Goal: Communication & Community: Answer question/provide support

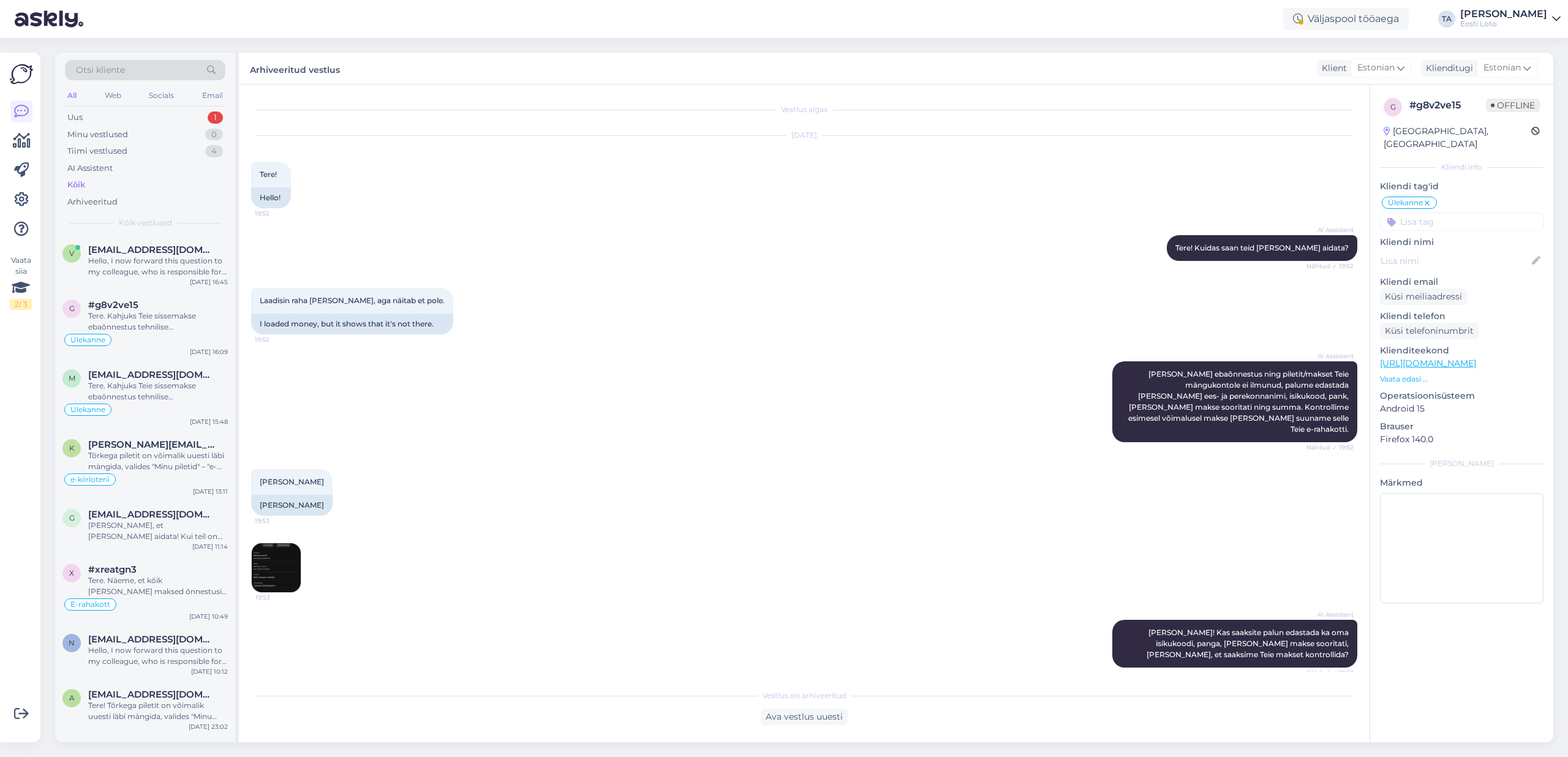
scroll to position [1086, 0]
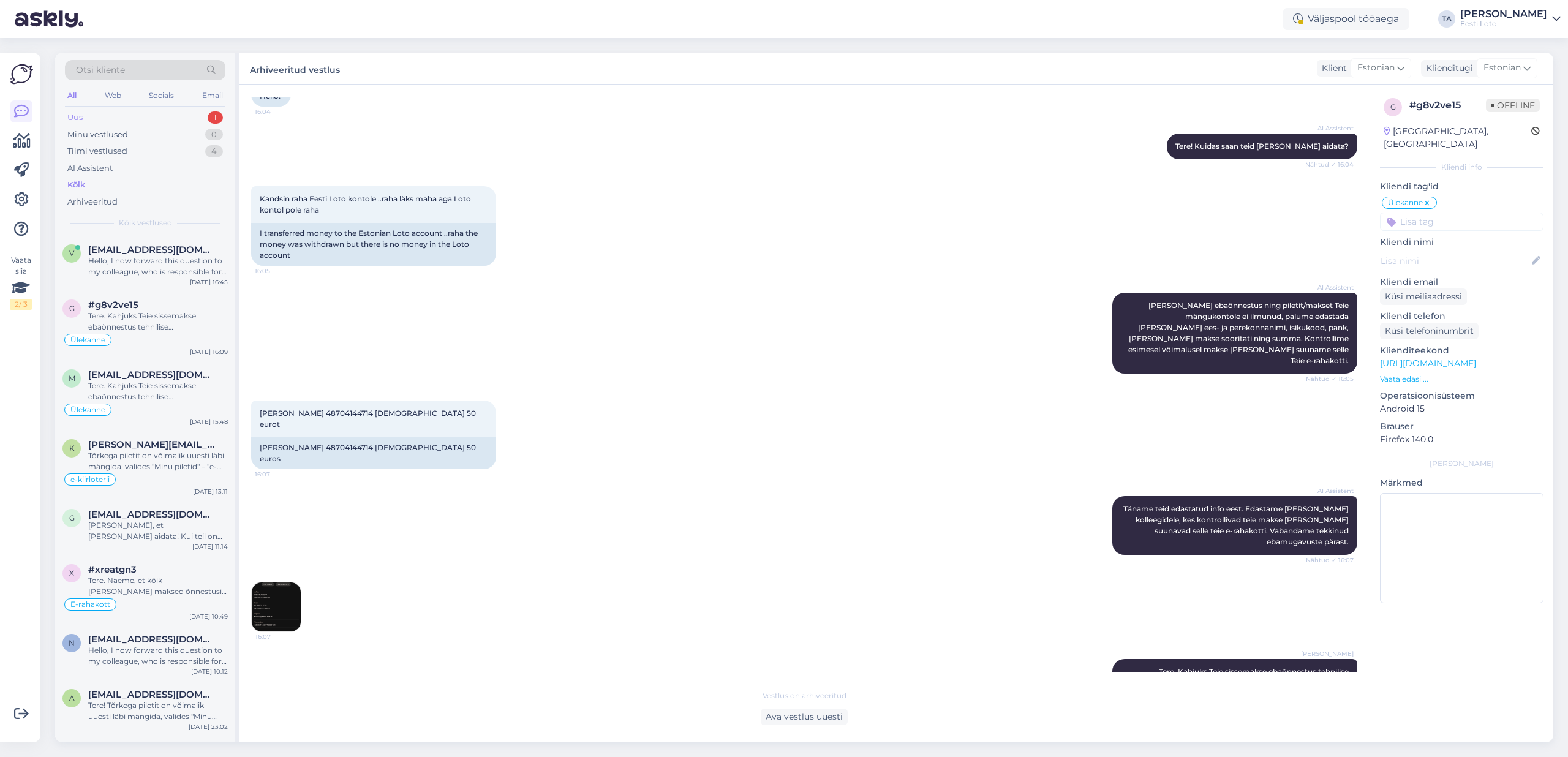
click at [86, 115] on div "Uus 1" at bounding box center [145, 117] width 161 height 17
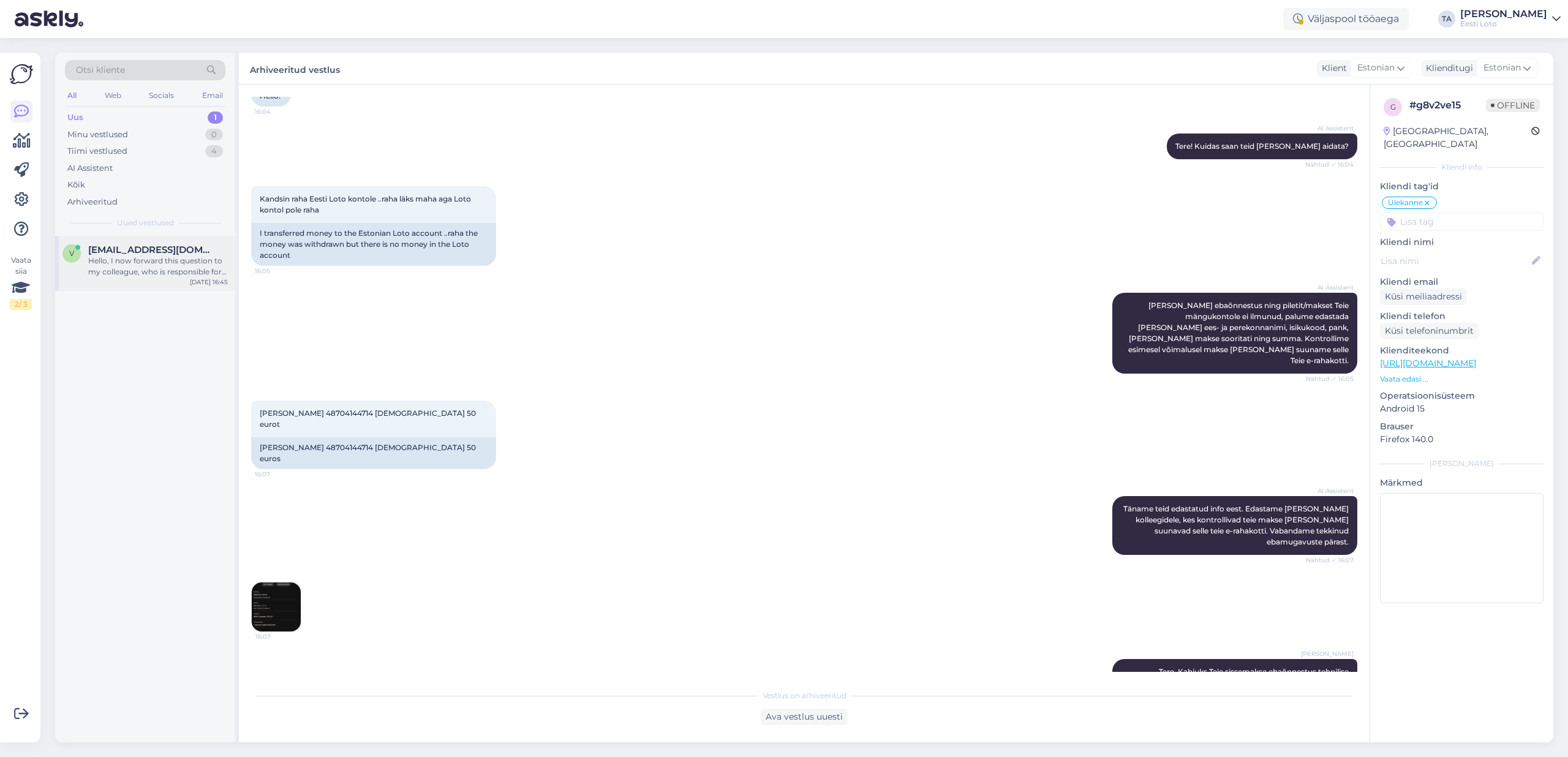
click at [139, 254] on span "[EMAIL_ADDRESS][DOMAIN_NAME]" at bounding box center [152, 250] width 127 height 11
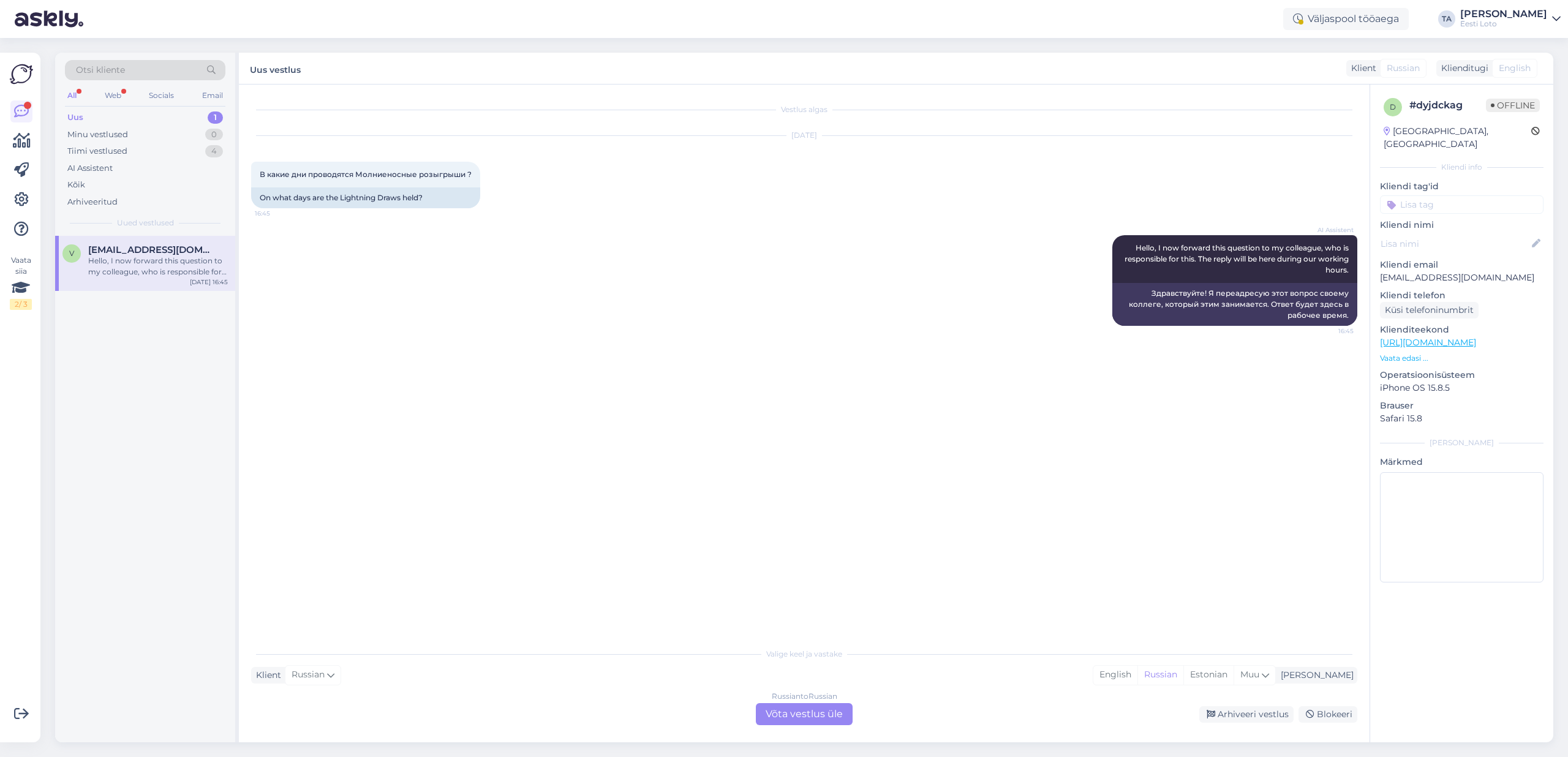
click at [75, 118] on div "Uus" at bounding box center [75, 117] width 16 height 12
click at [166, 266] on div "Hello, I now forward this question to my colleague, who is responsible for this…" at bounding box center [157, 266] width 140 height 22
click at [1276, 675] on div "Muu" at bounding box center [1254, 675] width 41 height 18
type input "est"
click at [1232, 642] on link "Estonian" at bounding box center [1225, 644] width 135 height 20
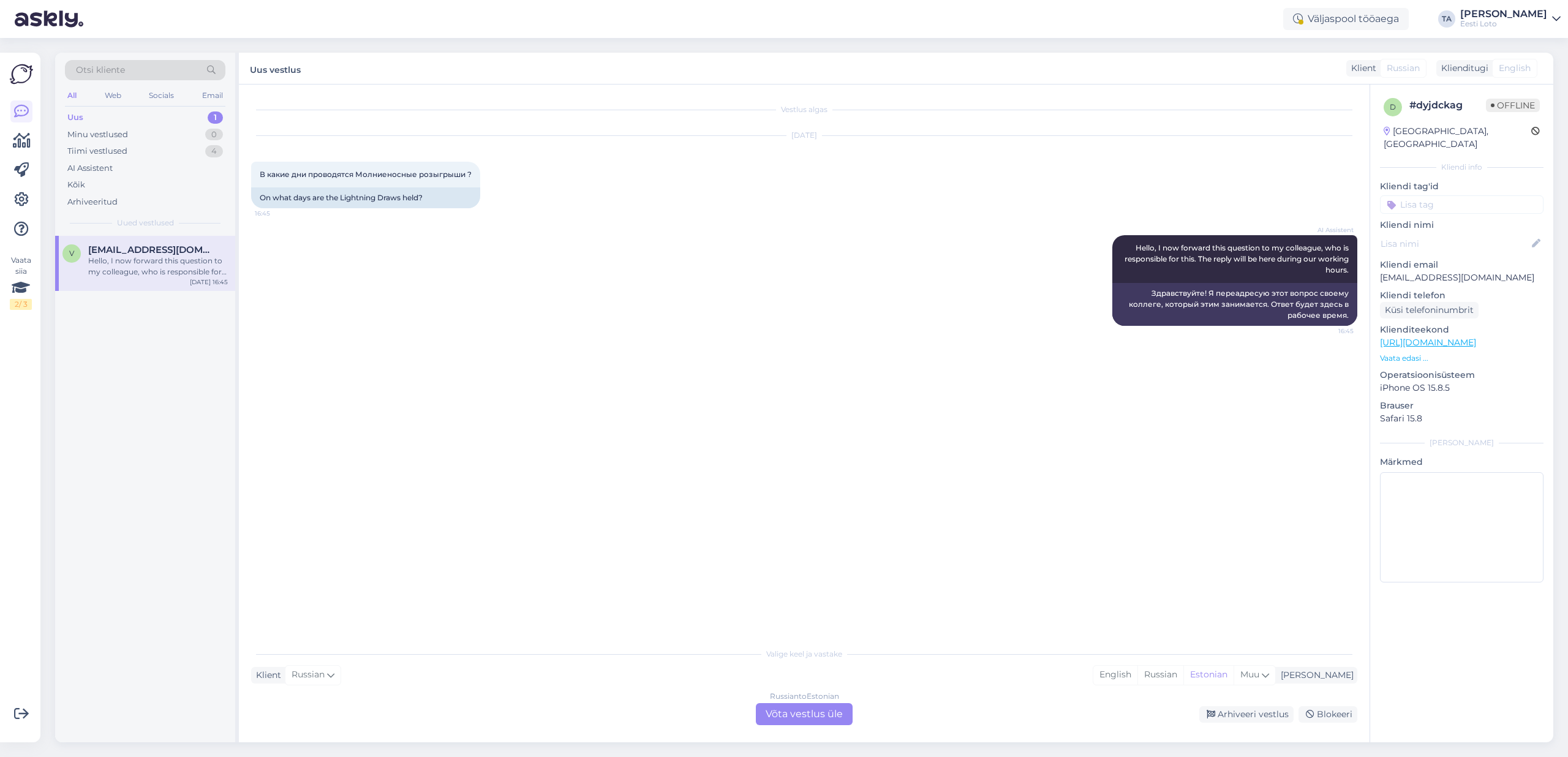
click at [786, 712] on div "Russian to Estonian Võta vestlus üle" at bounding box center [804, 714] width 97 height 22
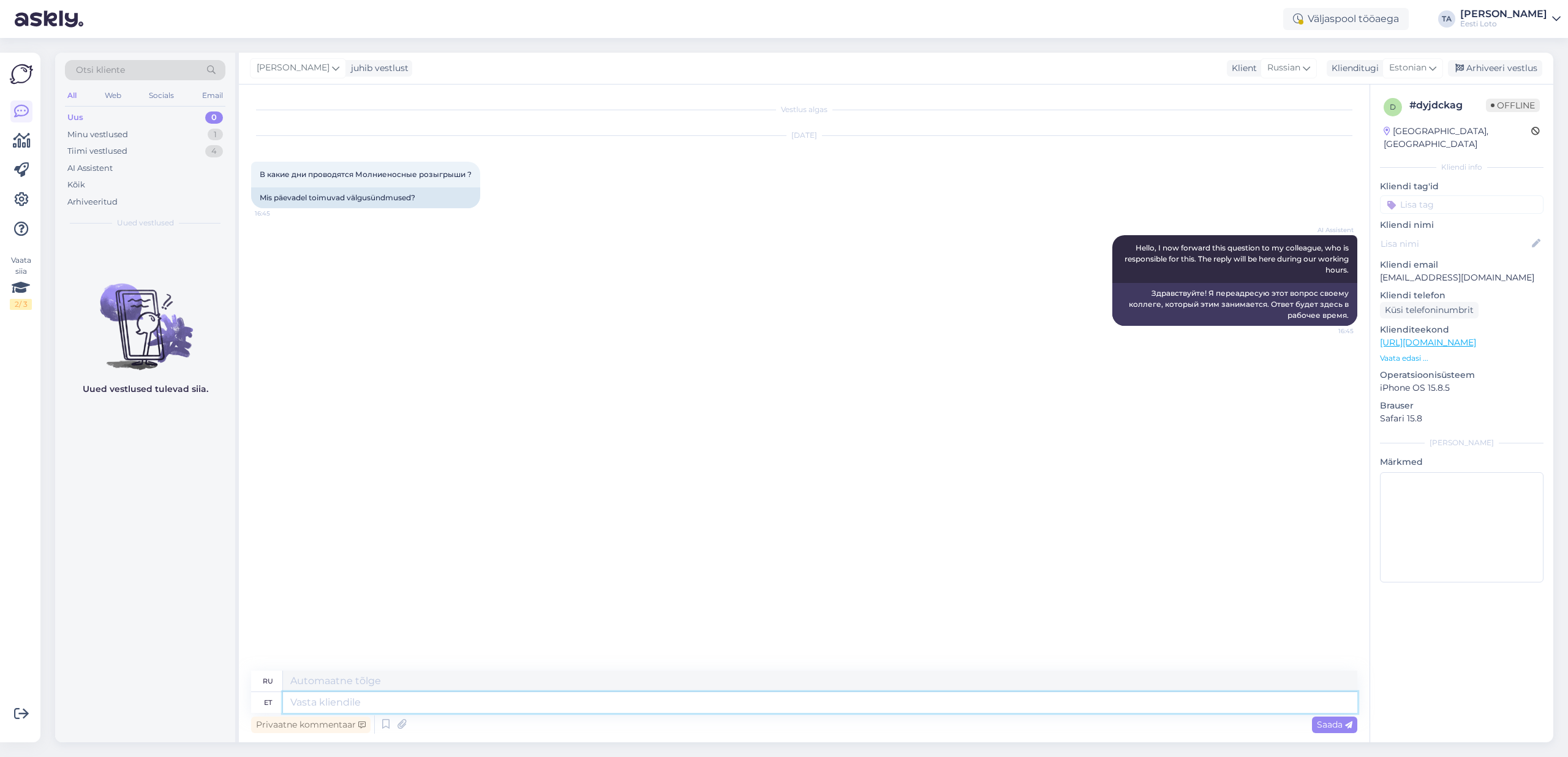
click at [370, 705] on textarea at bounding box center [820, 702] width 1074 height 21
paste textarea "Lisaloosides osalevad automaatselt 04.08, 26.08, 02.09, 18.09, 02.10, 30.10, 13…"
type textarea "Lisaloosides osalevad automaatselt 04.08, 26.08, 02.09, 18.09, 02.10, 30.10, 13…"
drag, startPoint x: 289, startPoint y: 705, endPoint x: 301, endPoint y: 710, distance: 13.0
click at [289, 705] on textarea "Lisaloosides osalevad automaatselt 04.08, 26.08, 02.09, 18.09, 02.10, 30.10, 13…" at bounding box center [820, 702] width 1074 height 21
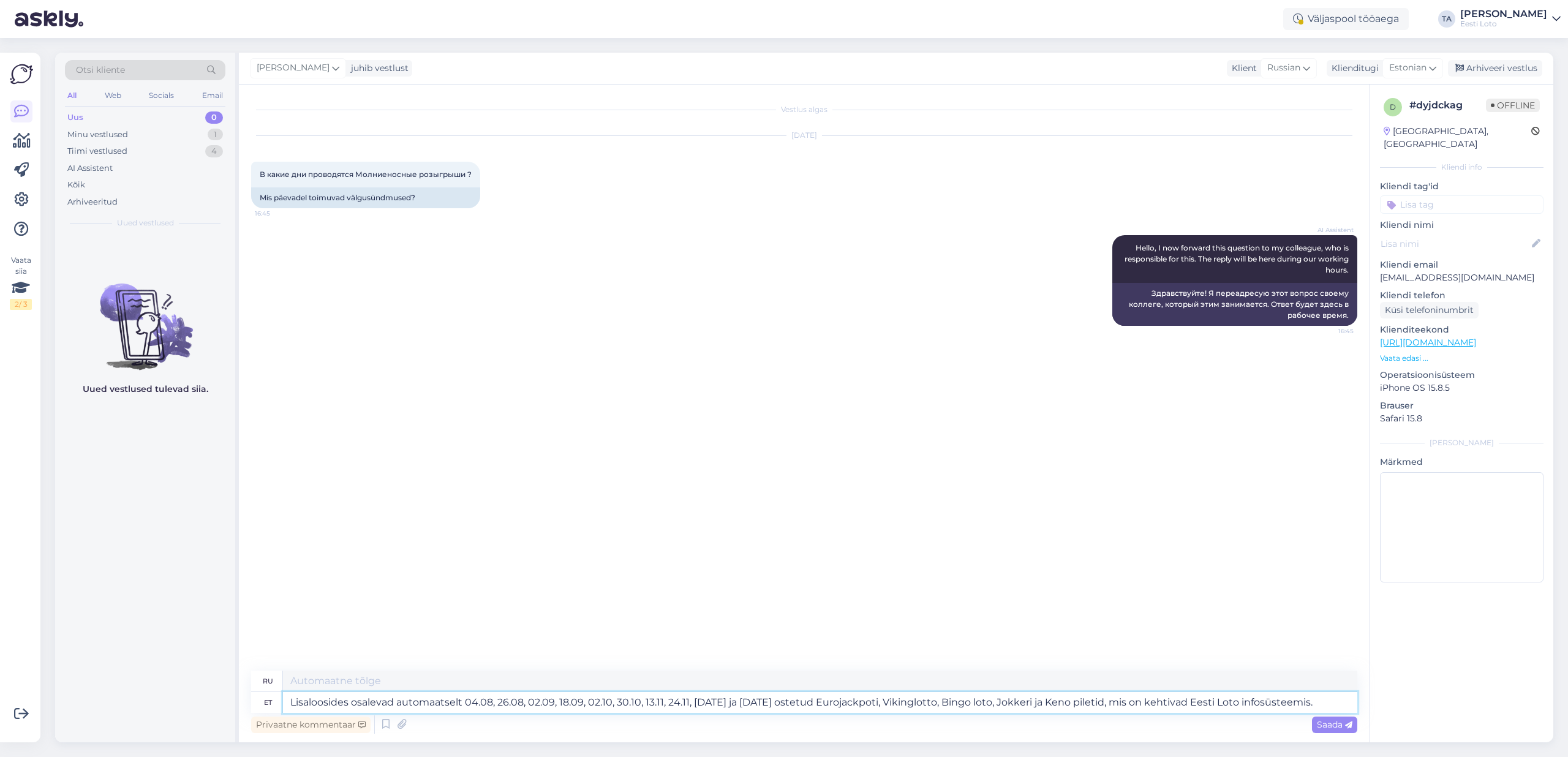
type textarea "Билеты Eurojackpot, Vikinglotto, Bingo lotto, Joker и Keno, приобретенные 04.08…"
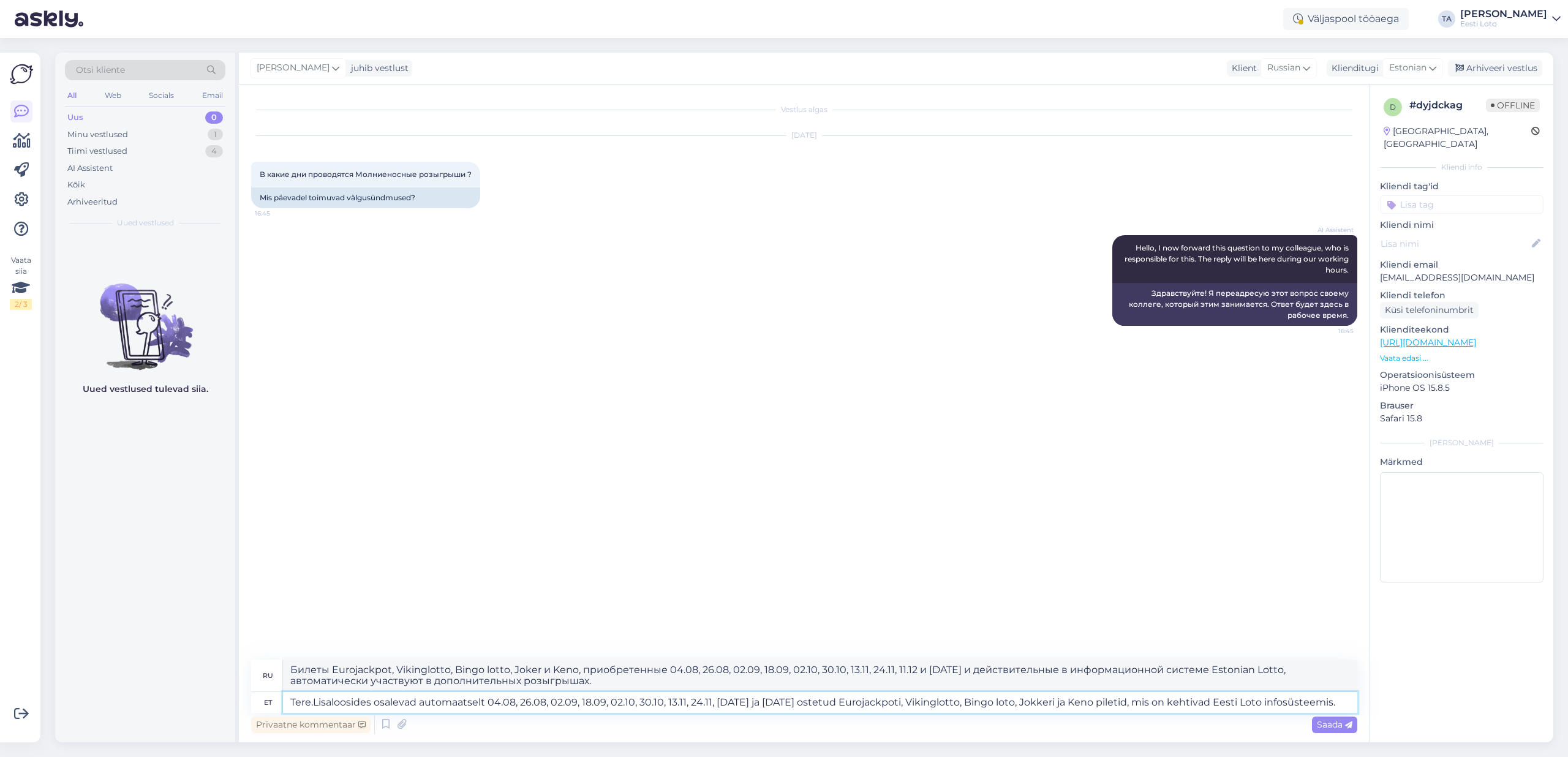
type textarea "Tere. Lisaloosides osalevad automaatselt 04.08, 26.08, 02.09, 18.09, 02.10, 30.…"
type textarea "Здравствуйте. Билеты Eurojackpot, Vikinglotto, Bingo lotto, Joker и Keno, приоб…"
click at [1342, 703] on textarea "Tere. Lisaloosides osalevad automaatselt 04.08, 26.08, 02.09, 18.09, 02.10, 30.…" at bounding box center [820, 702] width 1074 height 21
paste textarea "Lisalooside loosimised viiakse läbi Eesti Lotos 05.08, 27.08, 03.09, 19.09, 03.…"
type textarea "Tere. Lisaloosides osalevad automaatselt 04.08, 26.08, 02.09, 18.09, 02.10, 30.…"
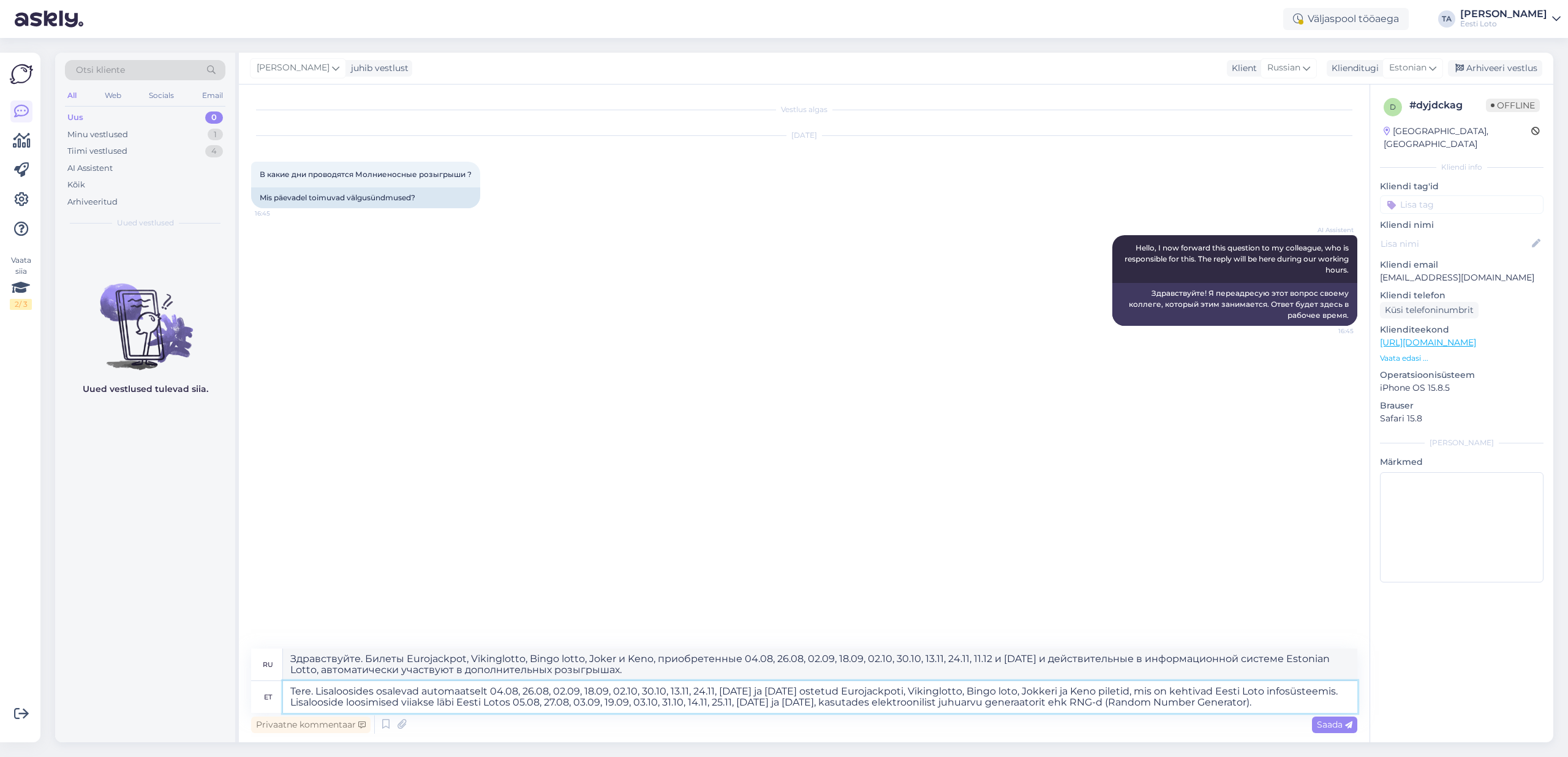
type textarea "Здравствуйте. Билеты Eurojackpot, Vikinglotto, Bingo lotto, Joker и Keno, приоб…"
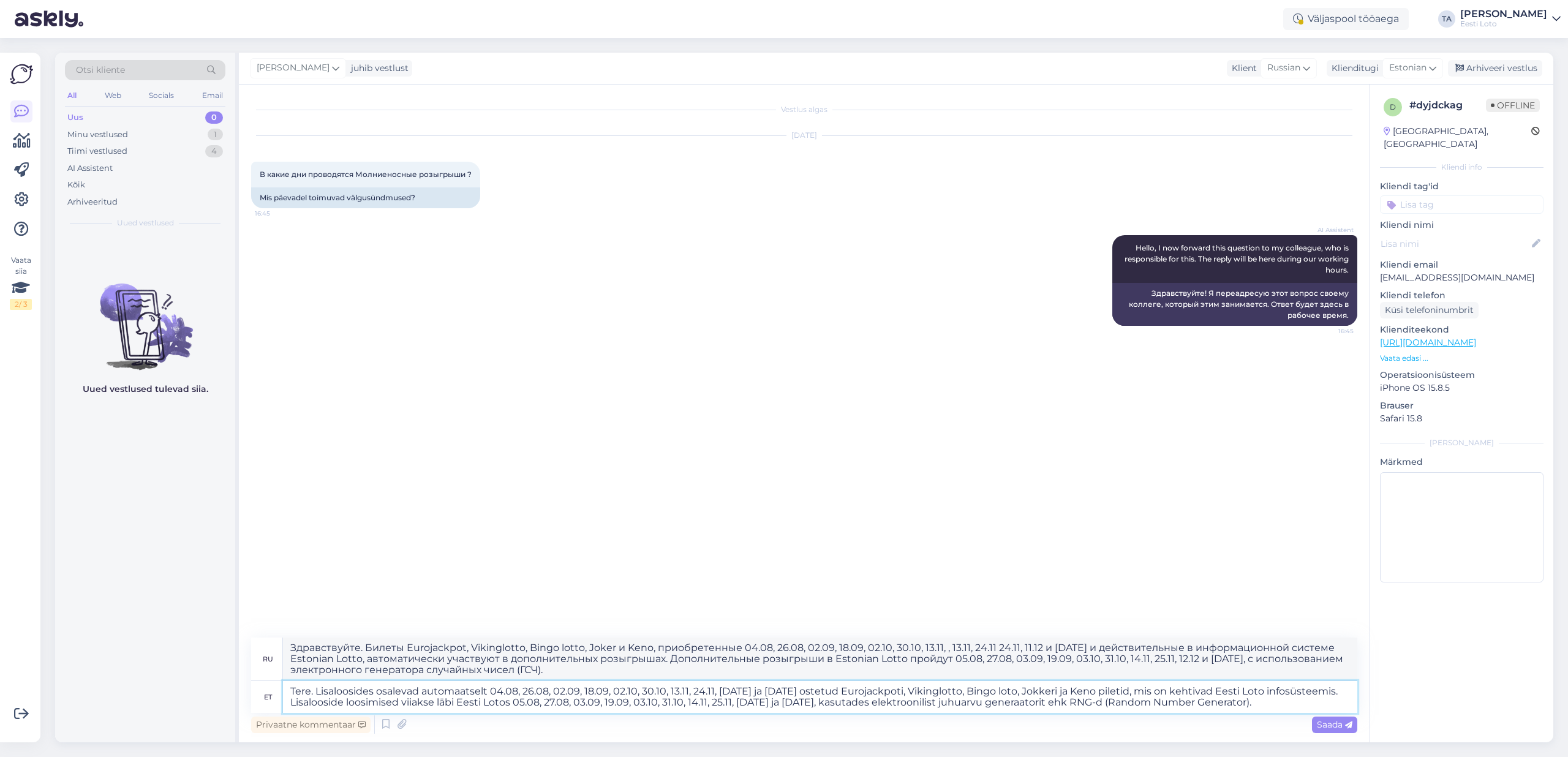
type textarea "Tere. Lisaloosides osalevad automaatselt 04.08, 26.08, 02.09, 18.09, 02.10, 30.…"
drag, startPoint x: 637, startPoint y: 673, endPoint x: 289, endPoint y: 651, distance: 348.7
click at [289, 651] on textarea "Здравствуйте. Билеты Eurojackpot, Vikinglotto, Bingo lotto, Joker и Keno, приоб…" at bounding box center [820, 659] width 1074 height 43
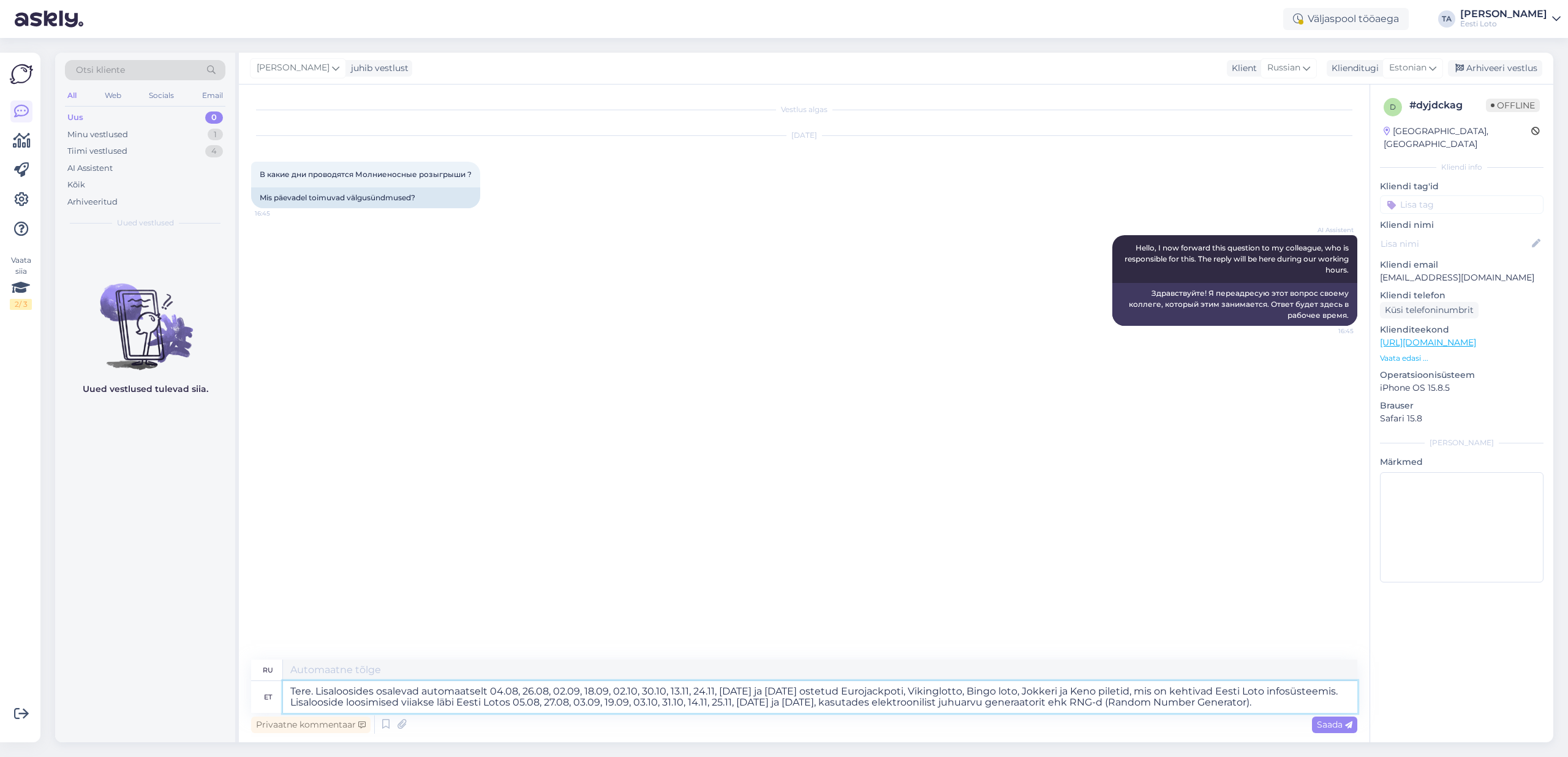
drag, startPoint x: 1263, startPoint y: 703, endPoint x: 668, endPoint y: 665, distance: 596.2
click at [668, 681] on textarea "Tere. Lisaloosides osalevad automaatselt 04.08, 26.08, 02.09, 18.09, 02.10, 30.…" at bounding box center [820, 697] width 1074 height 32
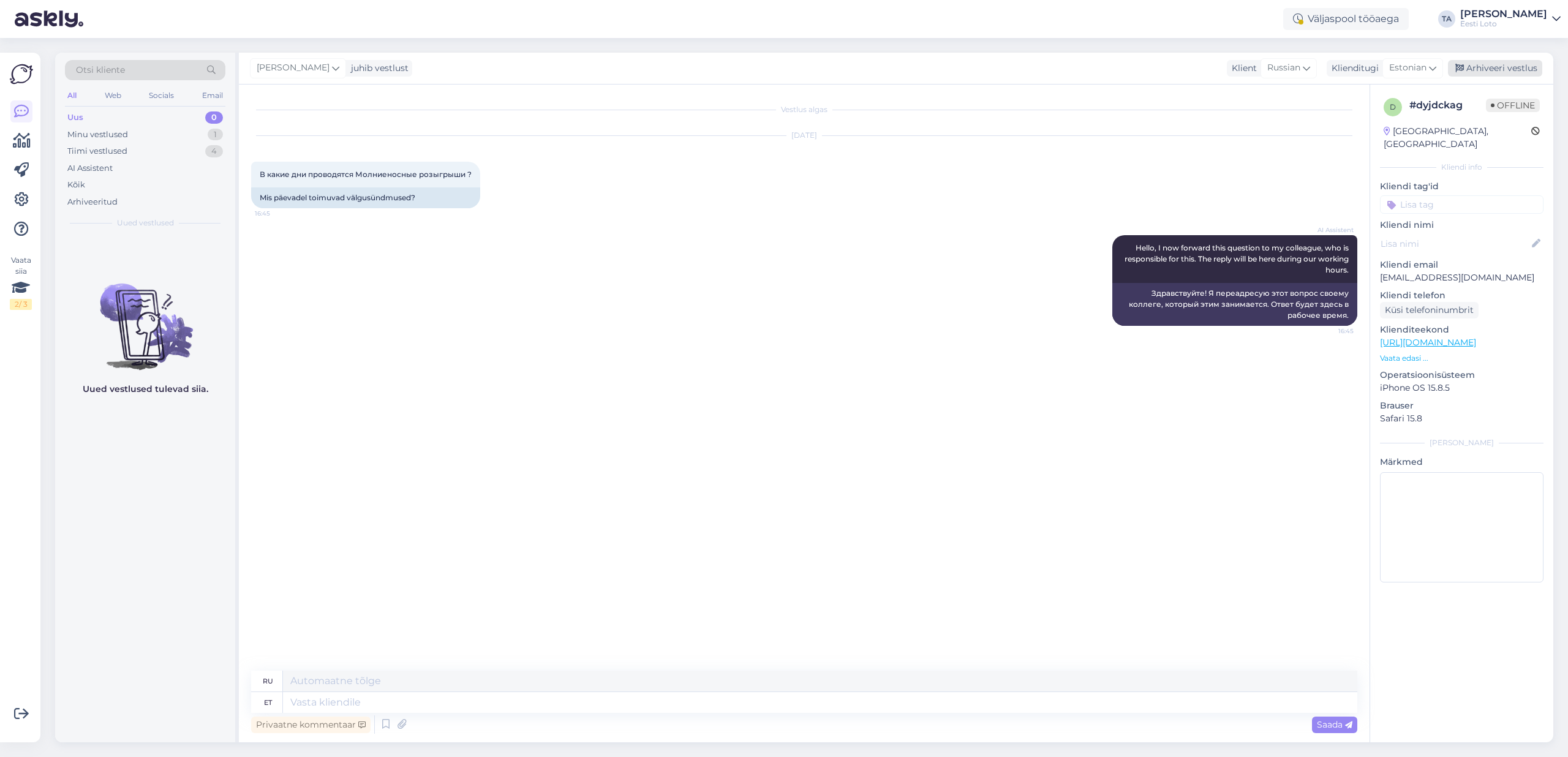
click at [1493, 67] on div "Arhiveeri vestlus" at bounding box center [1495, 68] width 94 height 17
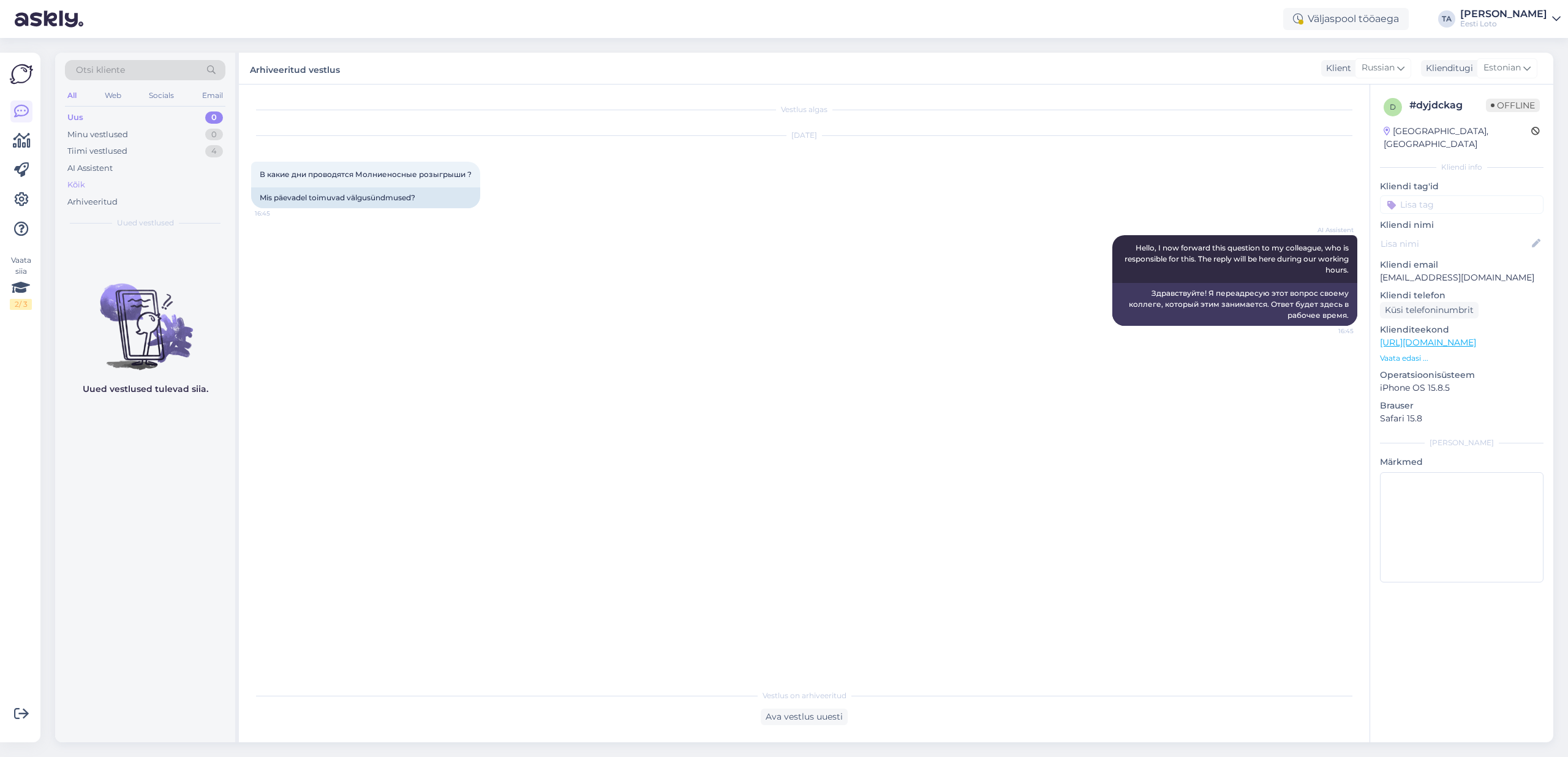
click at [83, 180] on div "Kõik" at bounding box center [76, 185] width 18 height 12
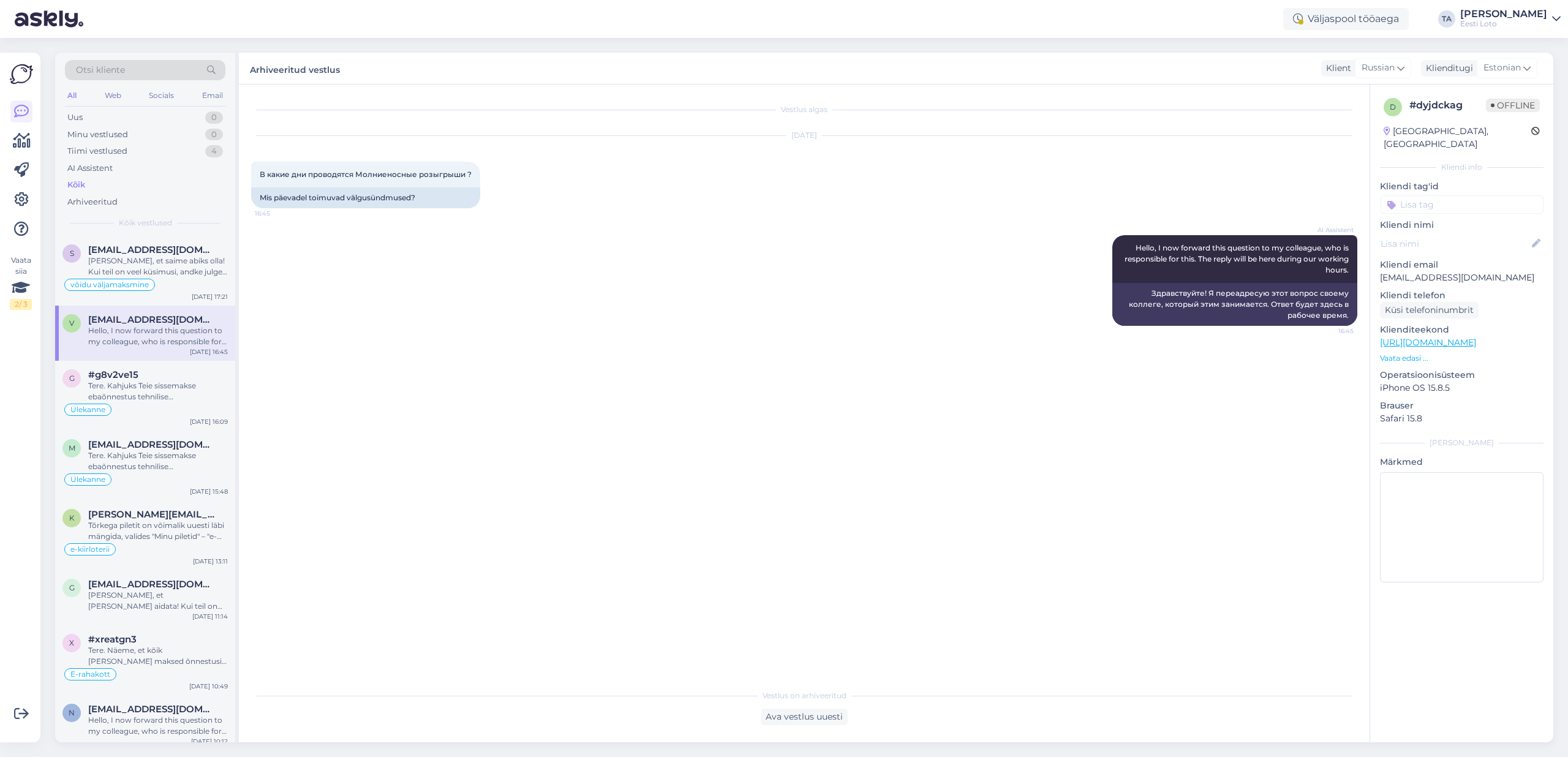
click at [78, 185] on div "Kõik" at bounding box center [76, 185] width 18 height 12
click at [171, 264] on div "[PERSON_NAME], et saime abiks olla! Kui teil on veel küsimusi, andke julgelt te…" at bounding box center [157, 266] width 140 height 22
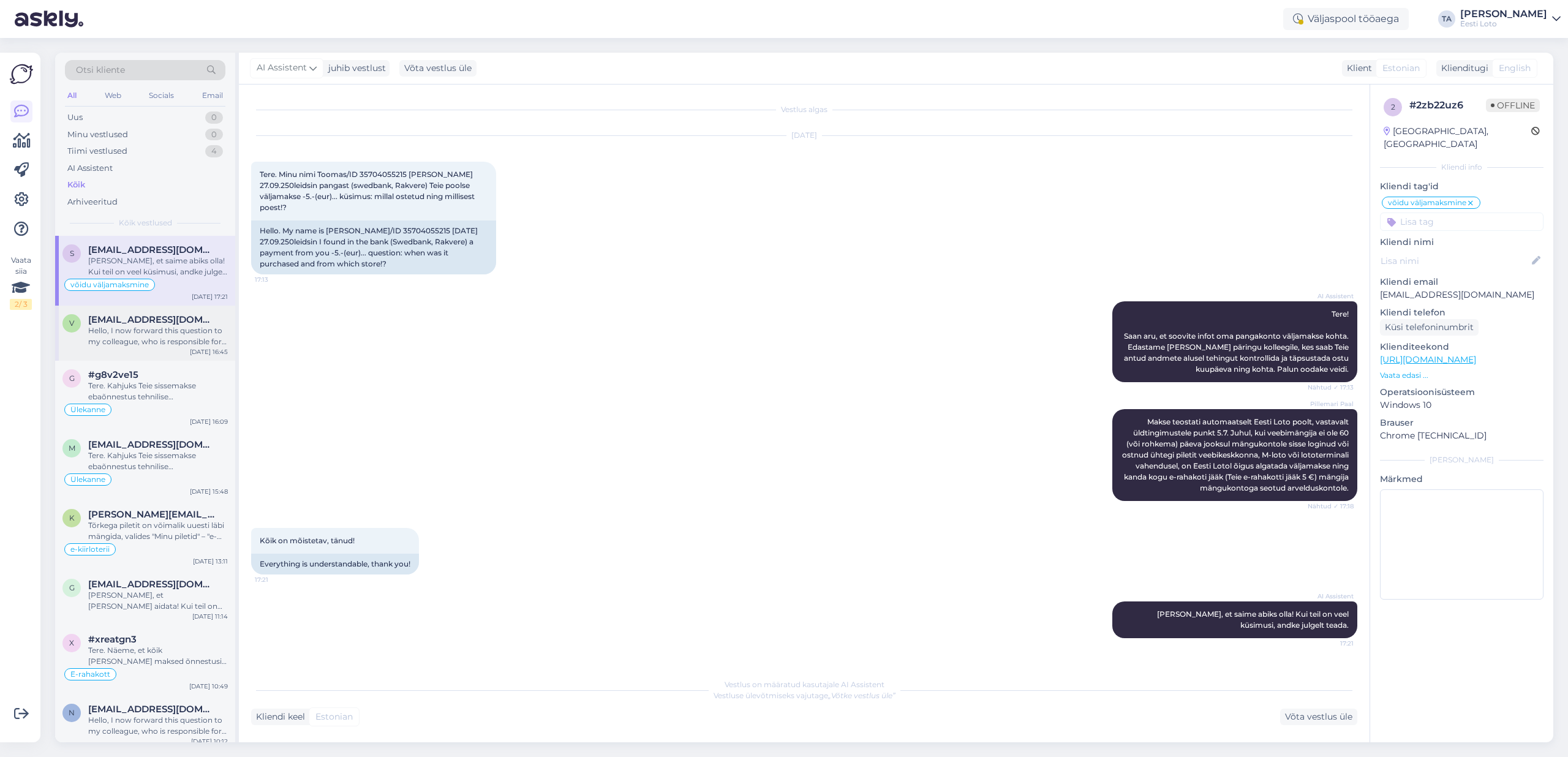
click at [169, 327] on div "Hello, I now forward this question to my colleague, who is responsible for this…" at bounding box center [157, 336] width 140 height 22
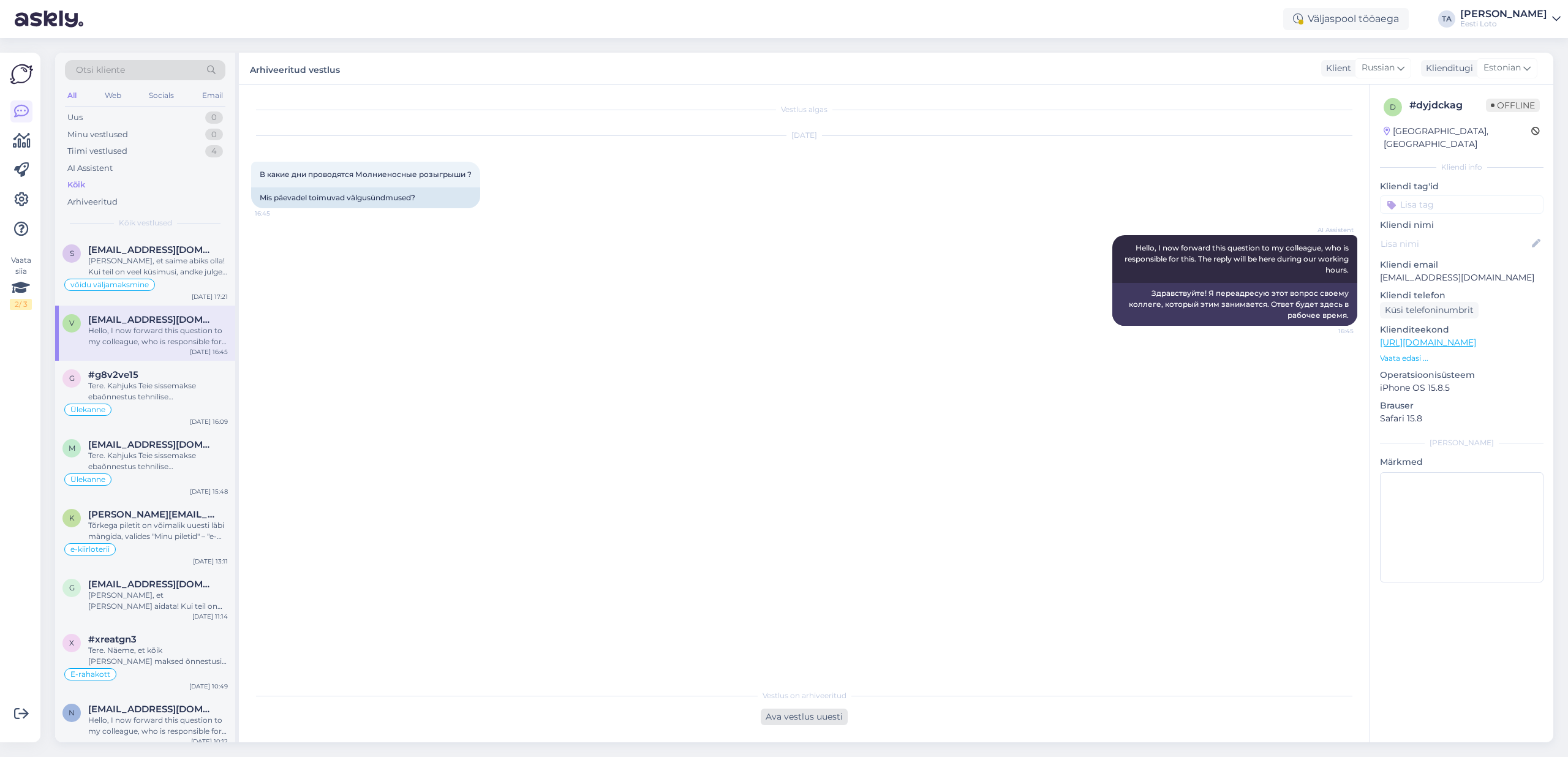
click at [809, 716] on div "Ava vestlus uuesti" at bounding box center [804, 717] width 87 height 17
click at [1276, 681] on div "English Russian Estonian Muu" at bounding box center [1184, 675] width 183 height 20
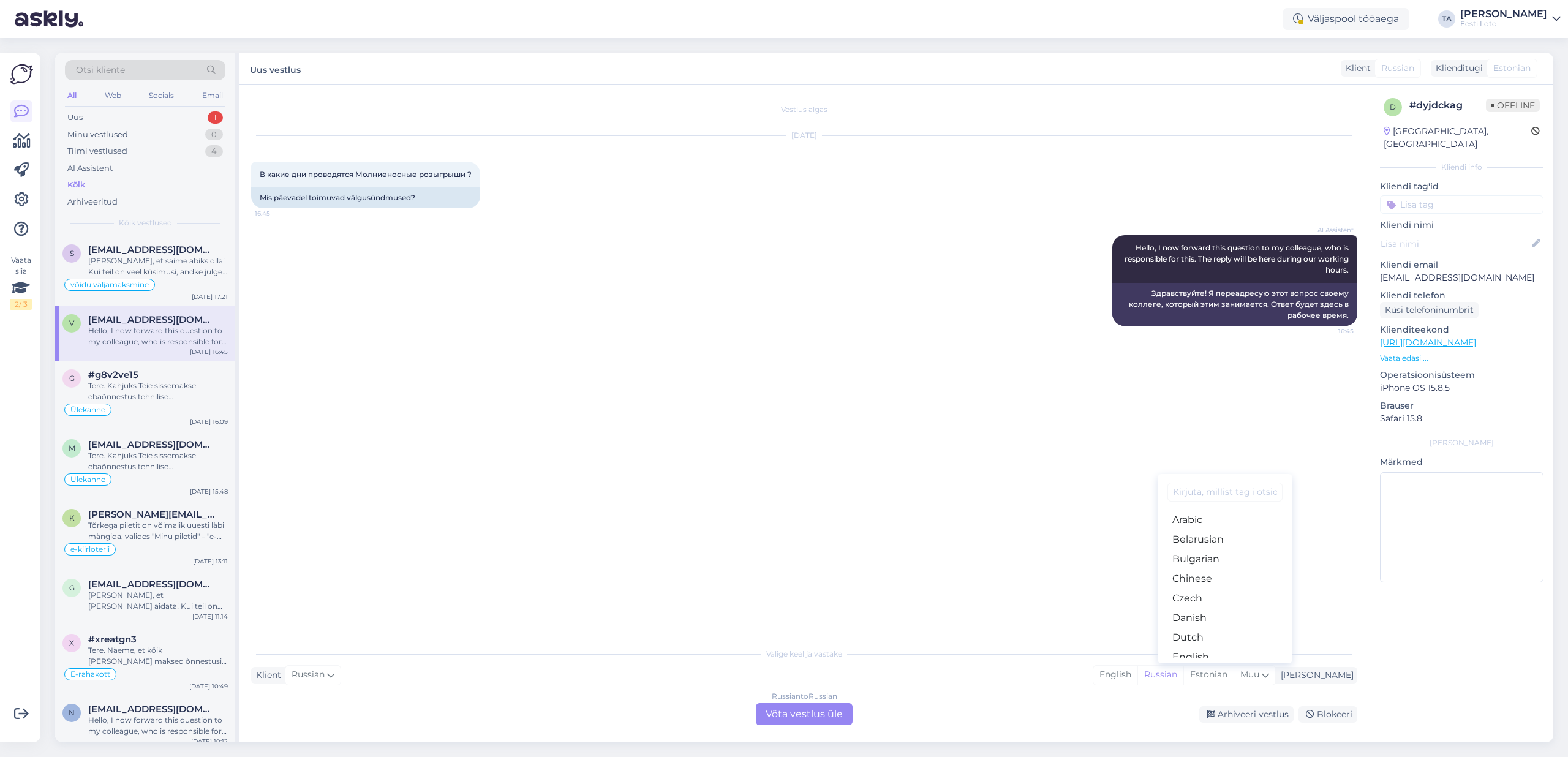
click at [812, 712] on div "Russian to Russian Võta vestlus üle" at bounding box center [804, 714] width 97 height 22
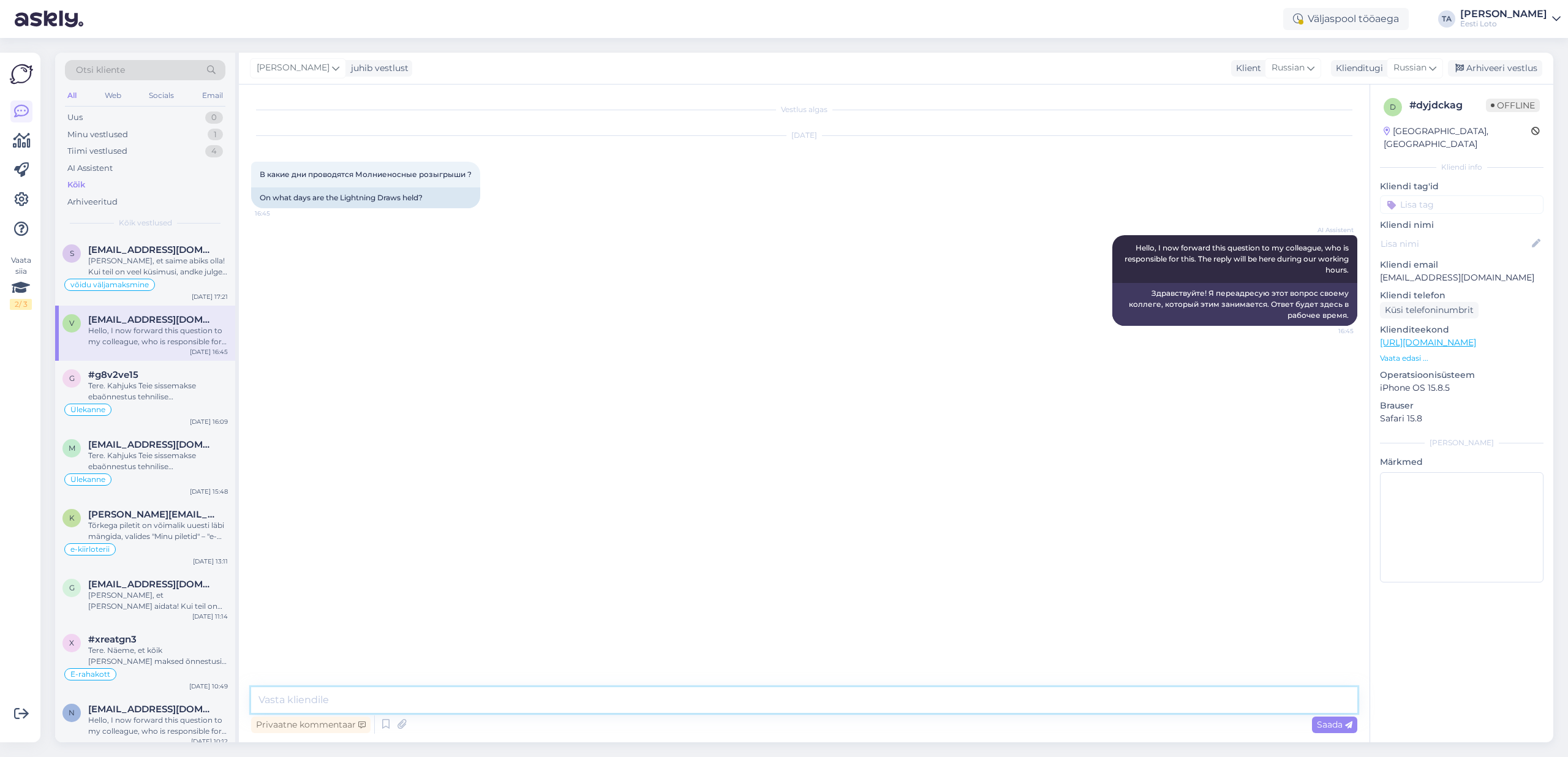
click at [333, 703] on textarea at bounding box center [804, 700] width 1106 height 25
paste textarea "Здравствуйте. Билеты Eurojackpot, Vikinglotto, Bingo lotto, Joker и Keno, приоб…"
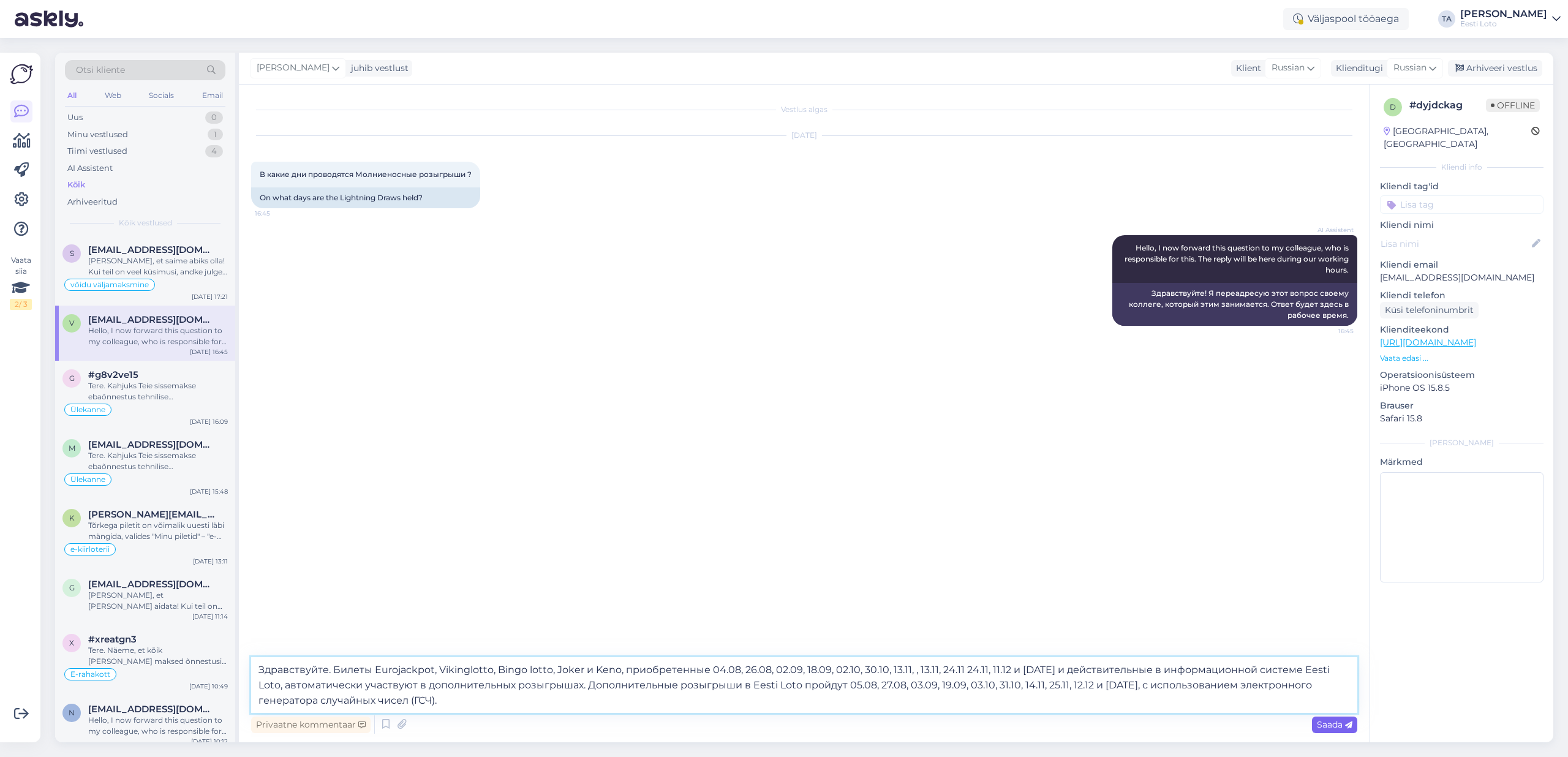
type textarea "Здравствуйте. Билеты Eurojackpot, Vikinglotto, Bingo lotto, Joker и Keno, приоб…"
click at [1334, 723] on span "Saada" at bounding box center [1335, 725] width 36 height 11
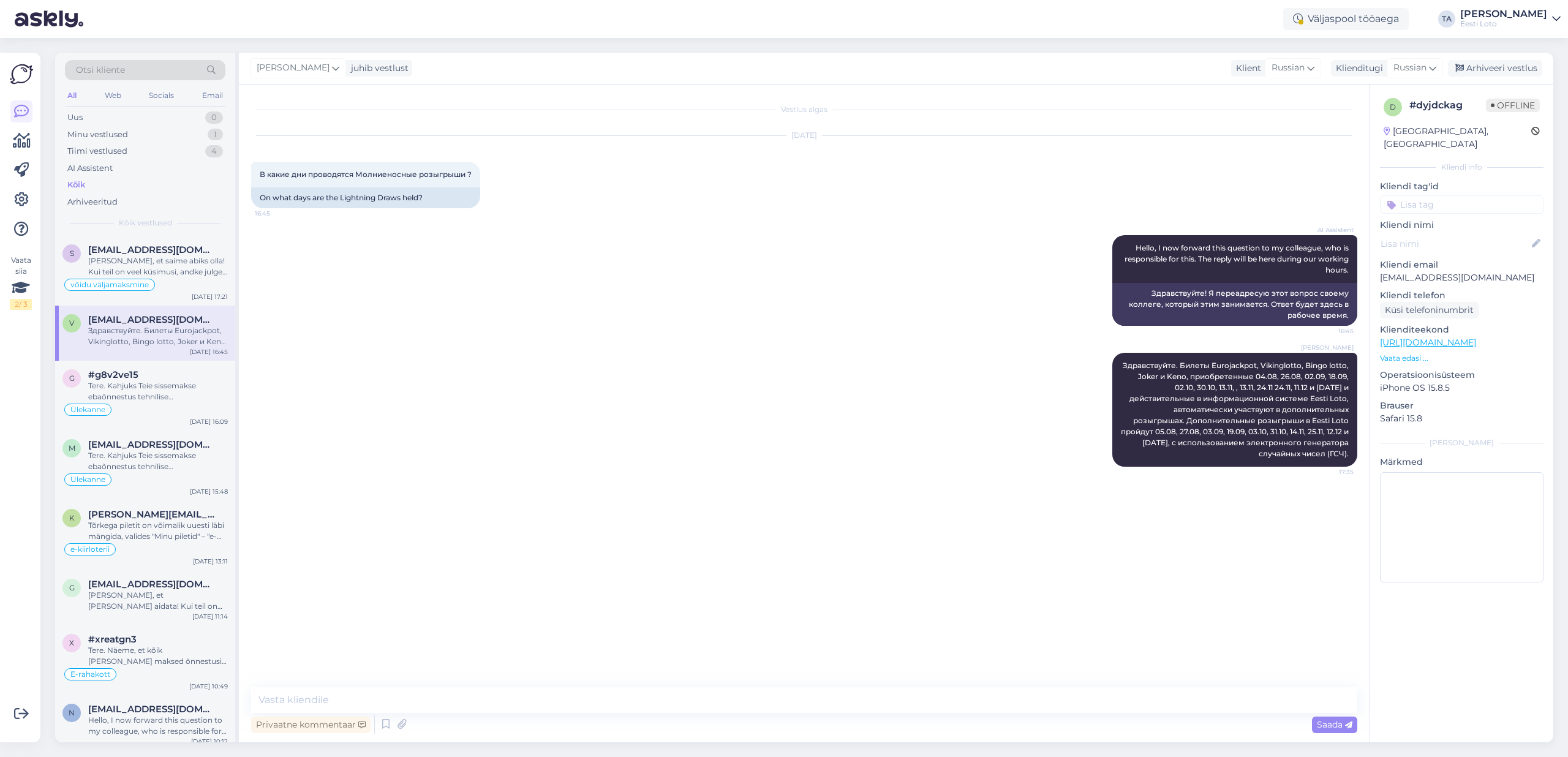
click at [1418, 196] on input at bounding box center [1462, 205] width 164 height 18
type input "välkloos"
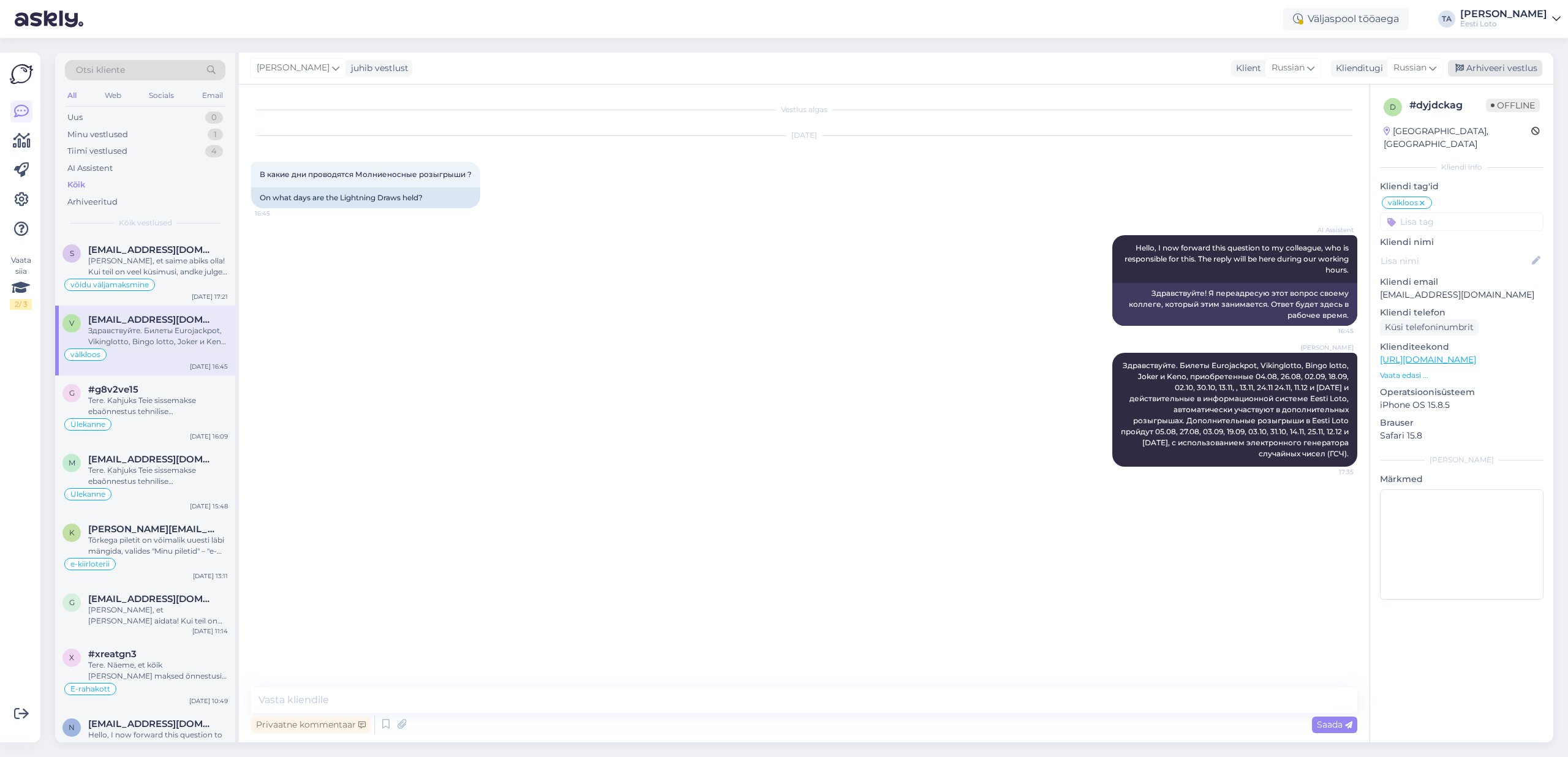
click at [1478, 70] on div "Arhiveeri vestlus" at bounding box center [1495, 68] width 94 height 17
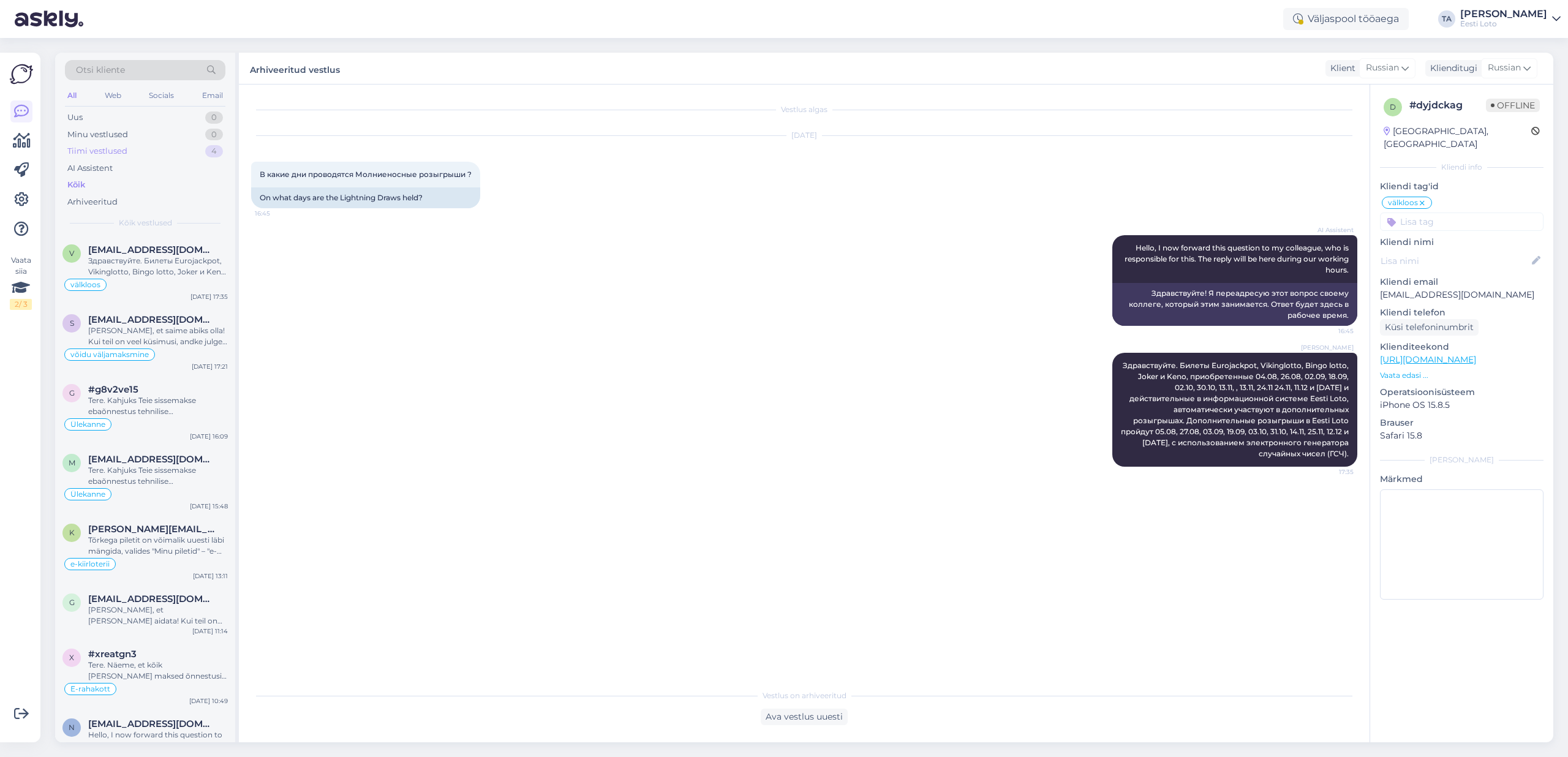
click at [85, 152] on div "Tiimi vestlused" at bounding box center [97, 151] width 60 height 12
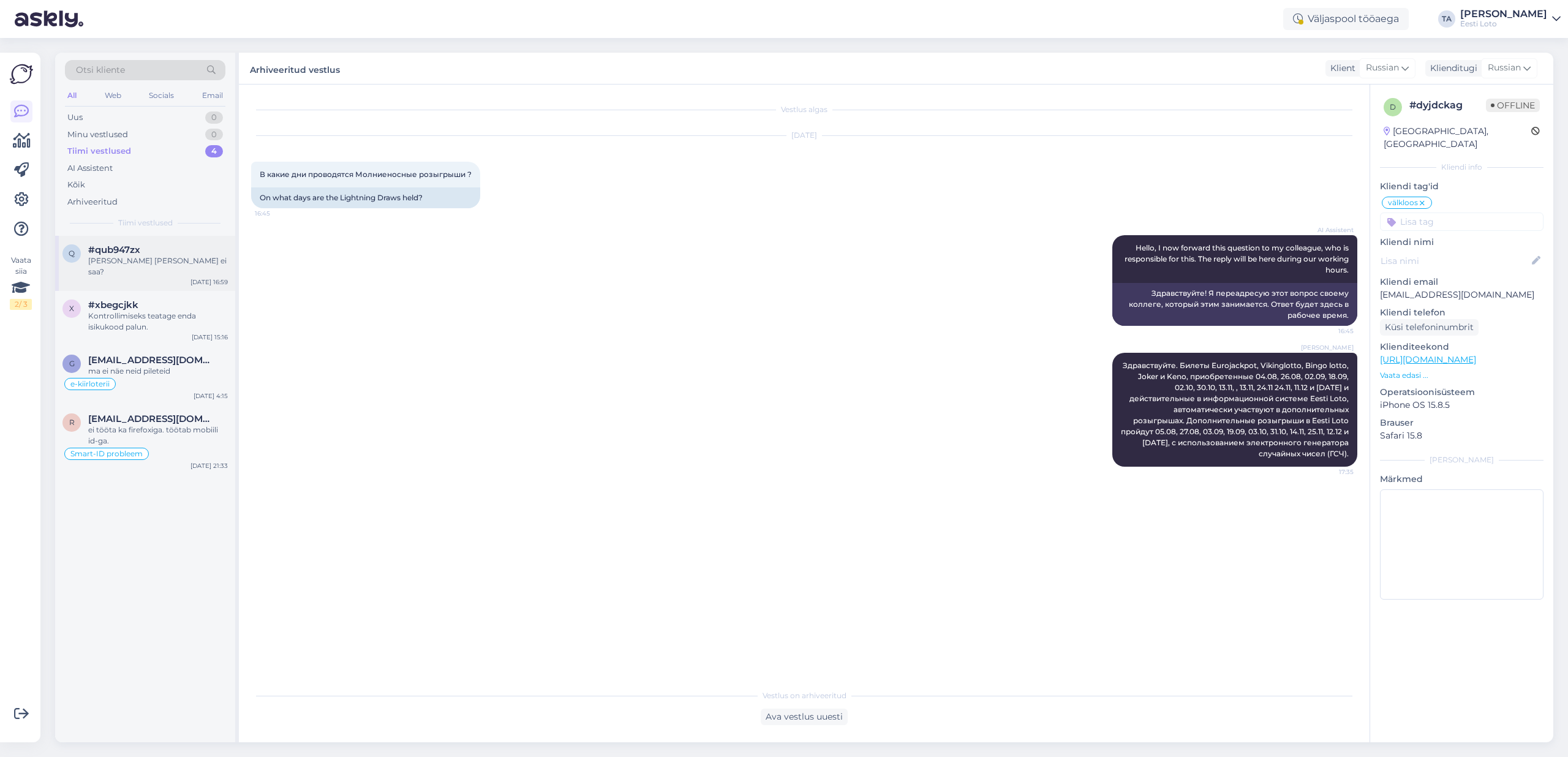
click at [115, 244] on div "q #qub947zx [PERSON_NAME] [PERSON_NAME] ei saa? [DATE] 16:59" at bounding box center [145, 263] width 180 height 55
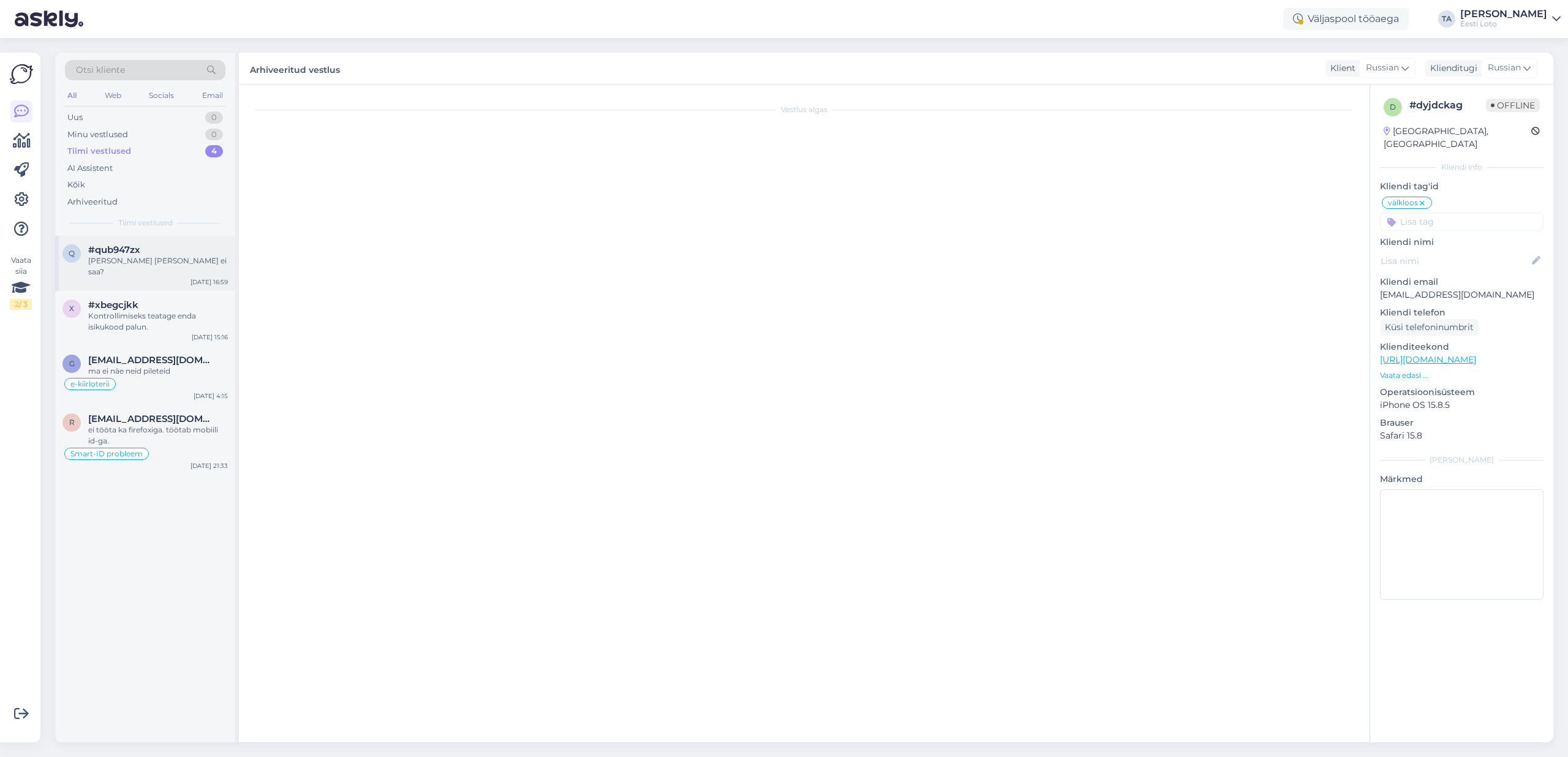
scroll to position [15, 0]
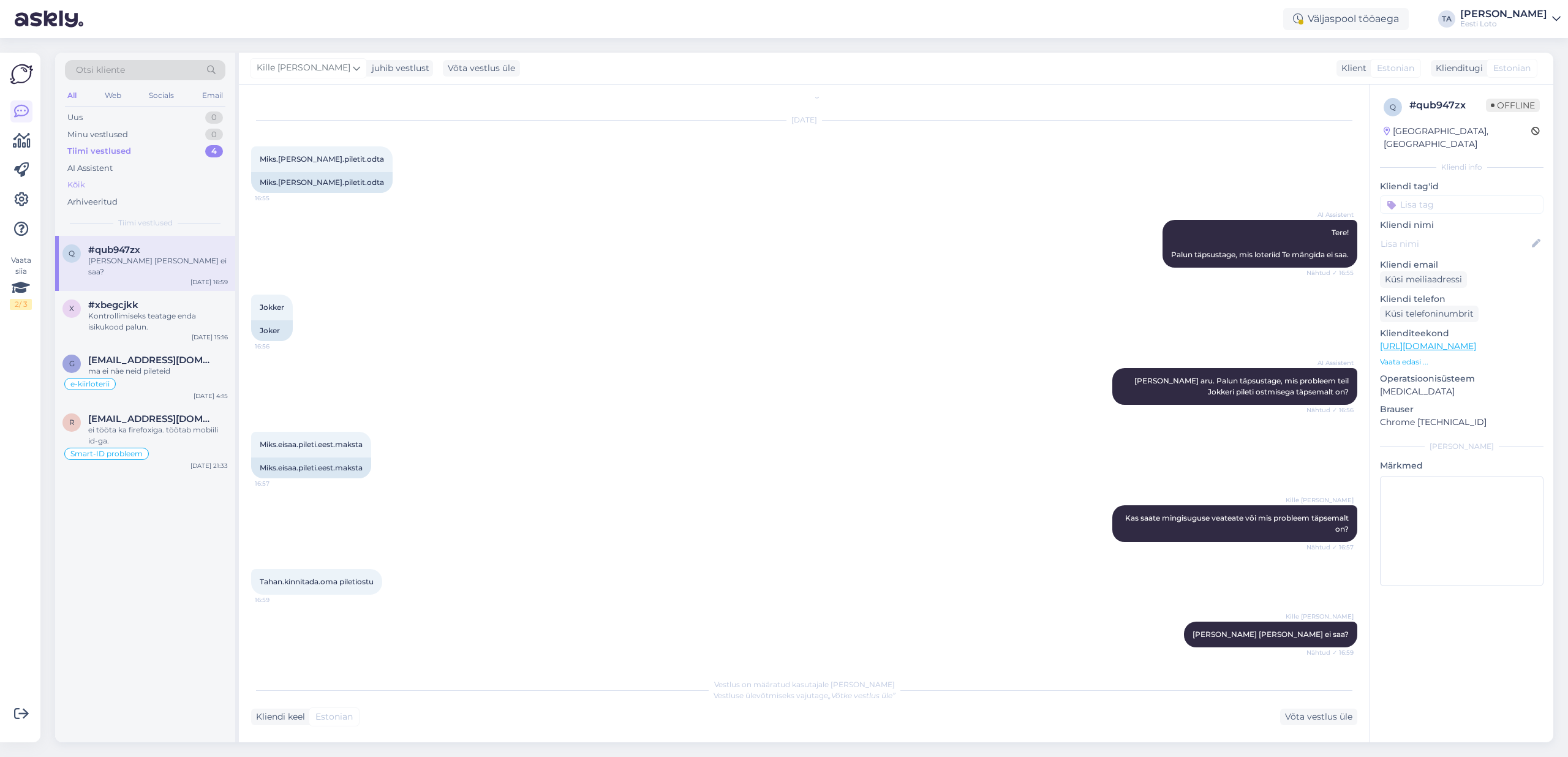
click at [82, 182] on div "Kõik" at bounding box center [76, 185] width 18 height 12
